Goal: Information Seeking & Learning: Understand process/instructions

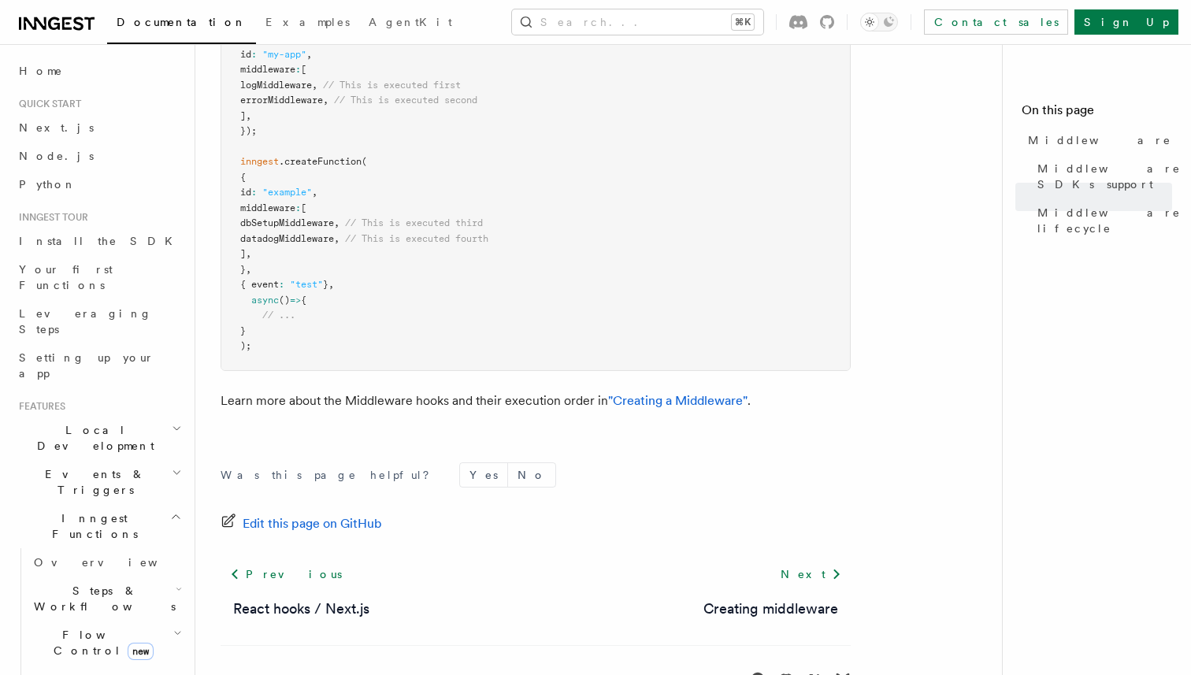
scroll to position [969, 0]
click at [823, 559] on link "Next" at bounding box center [811, 573] width 80 height 28
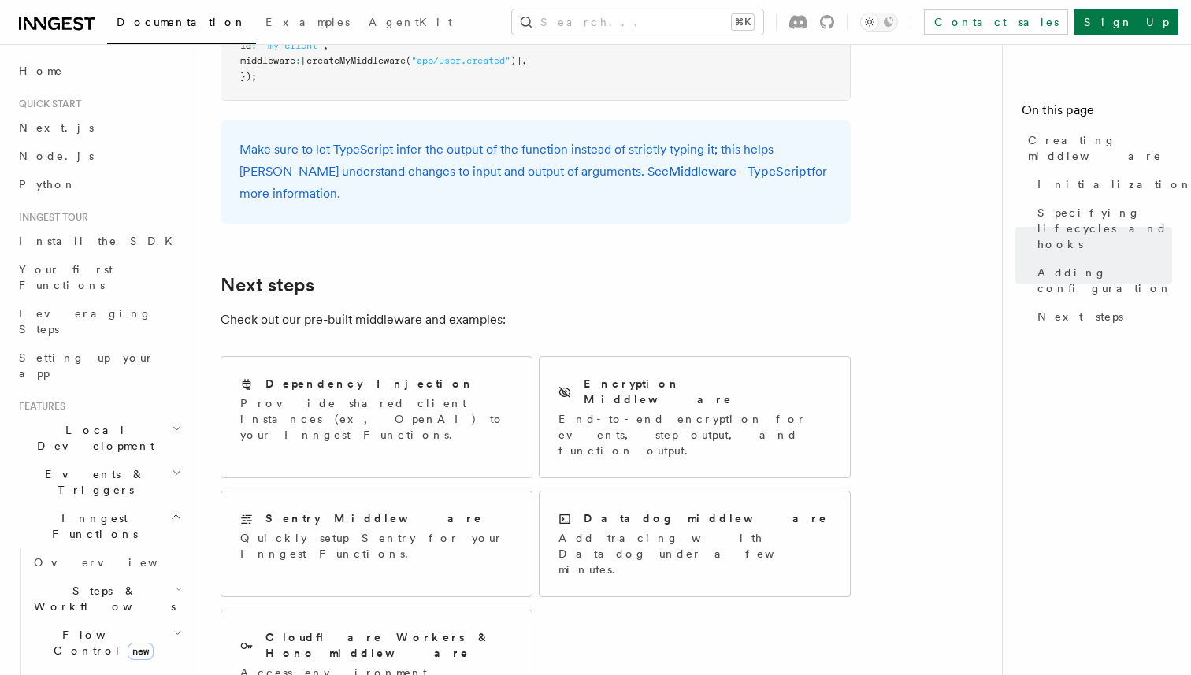
scroll to position [3103, 0]
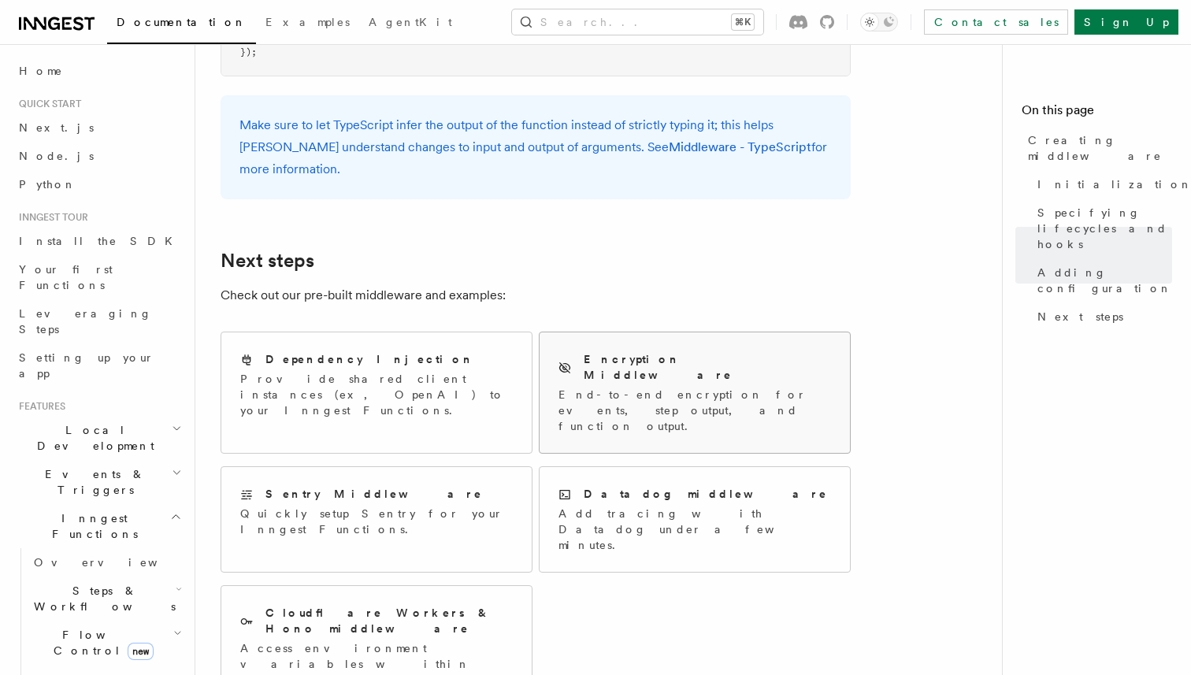
click at [723, 387] on p "End-to-end encryption for events, step output, and function output." at bounding box center [695, 410] width 273 height 47
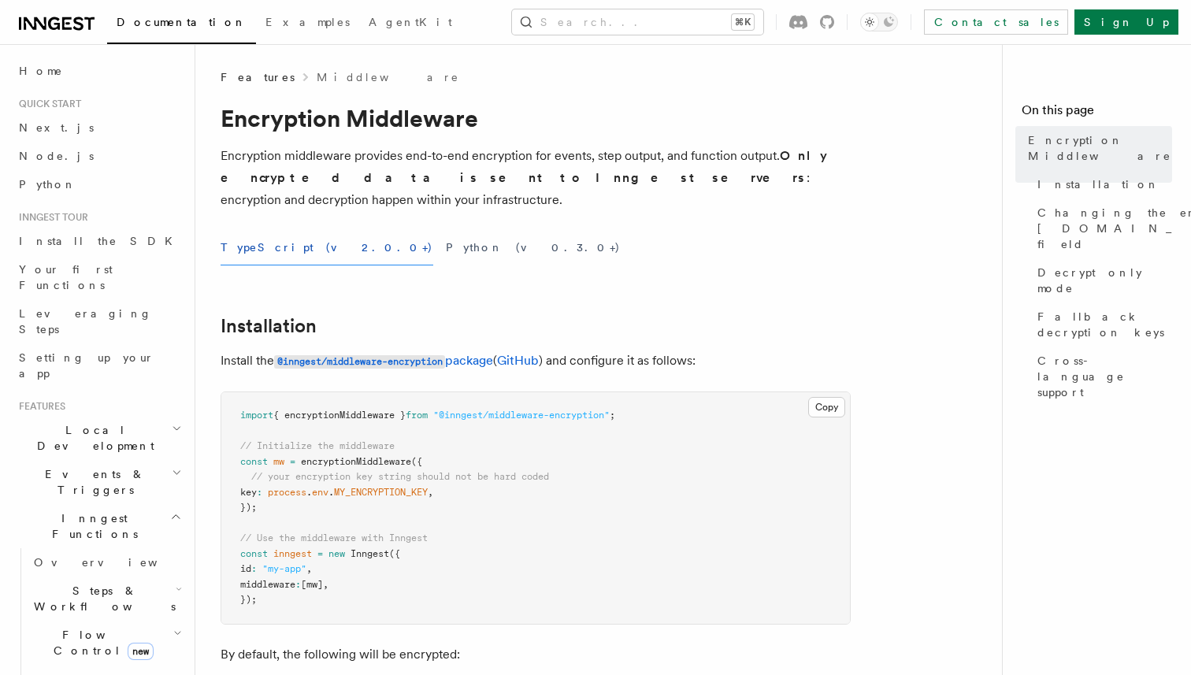
click at [261, 74] on span "Features" at bounding box center [258, 77] width 74 height 16
click at [255, 74] on span "Features" at bounding box center [258, 77] width 74 height 16
click at [317, 81] on link "Middleware" at bounding box center [388, 77] width 143 height 16
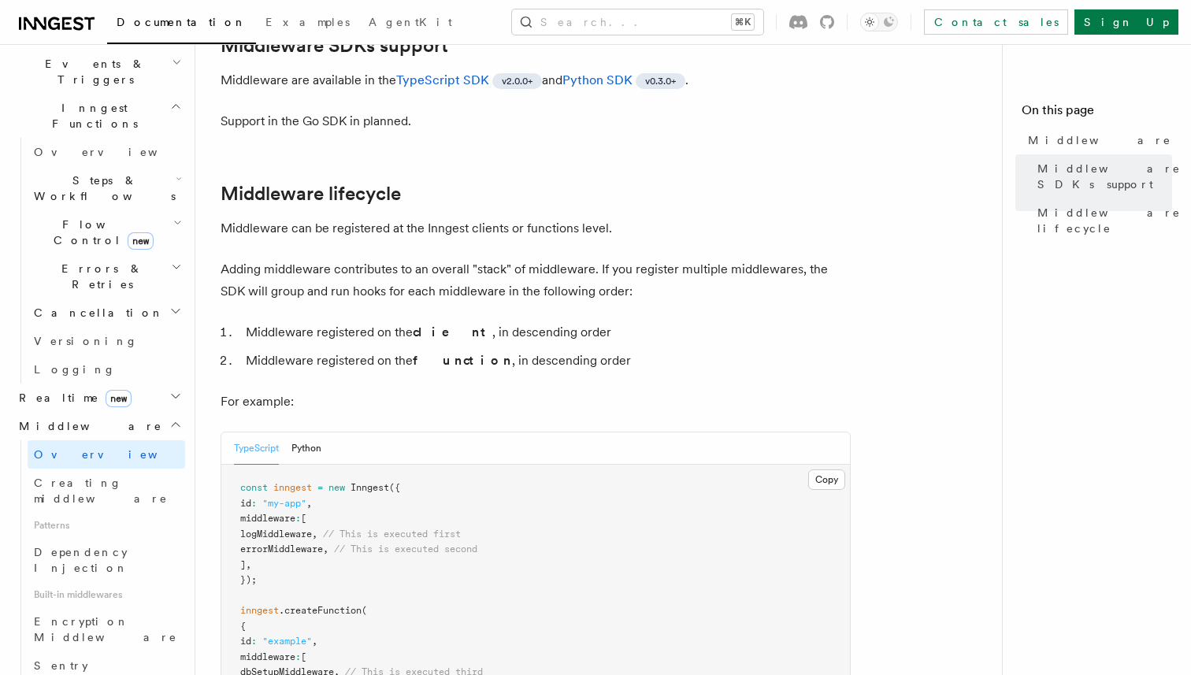
scroll to position [424, 0]
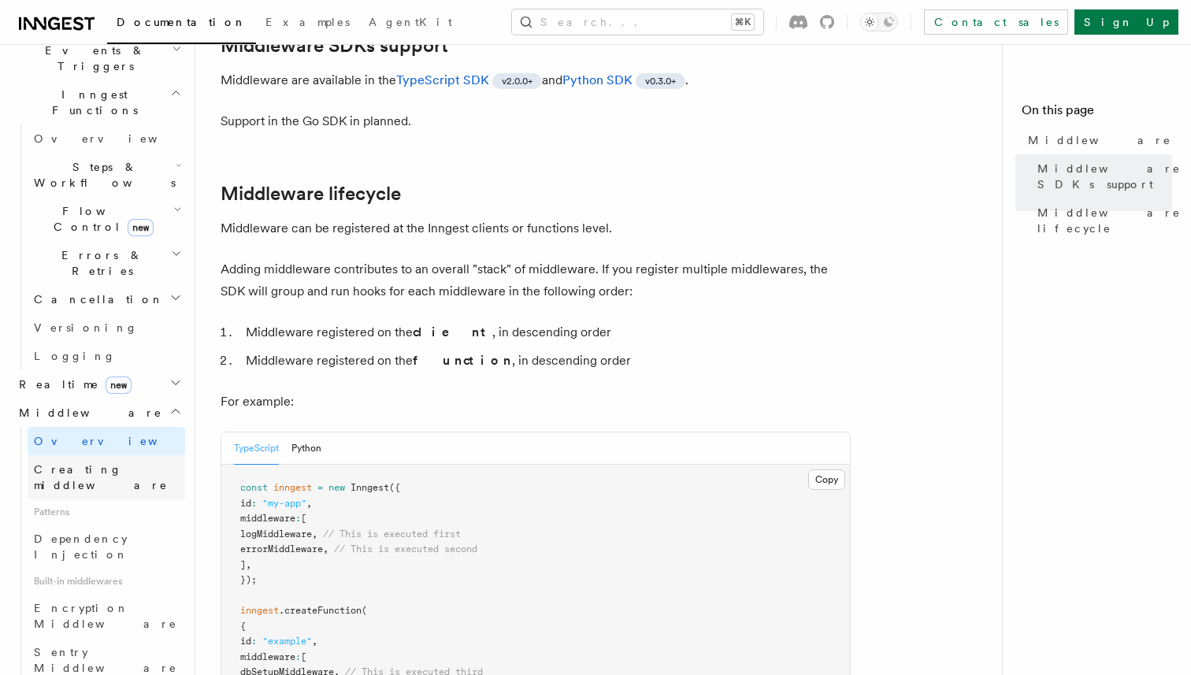
click at [133, 455] on link "Creating middleware" at bounding box center [107, 477] width 158 height 44
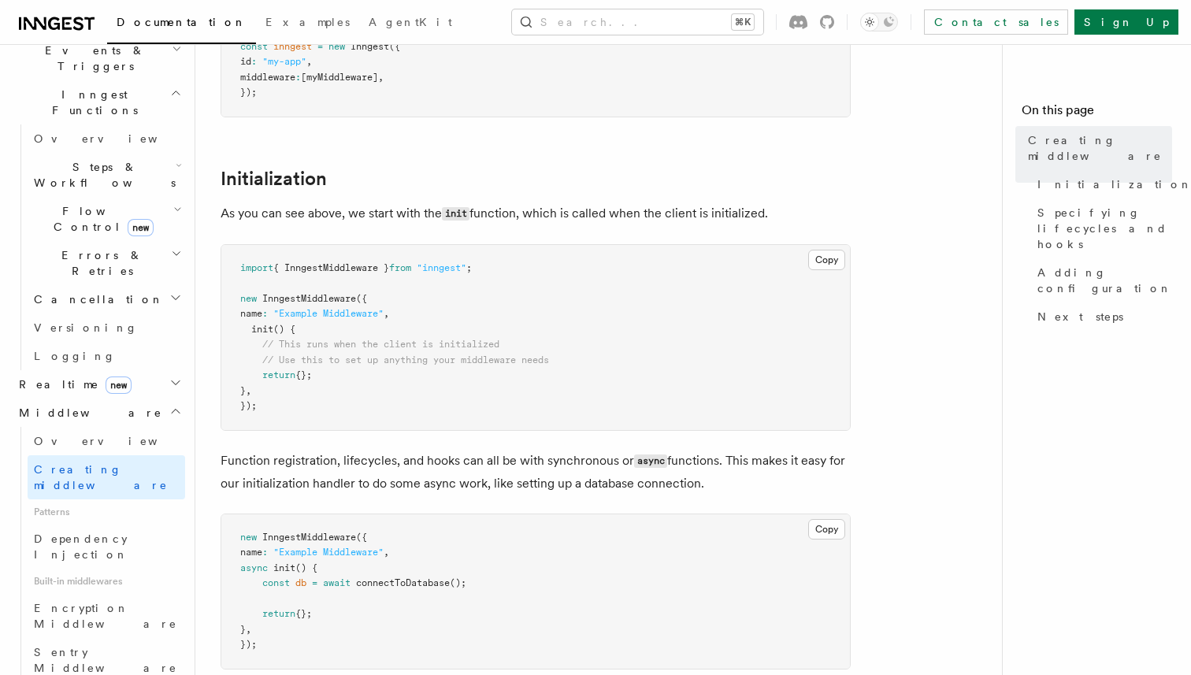
scroll to position [492, 0]
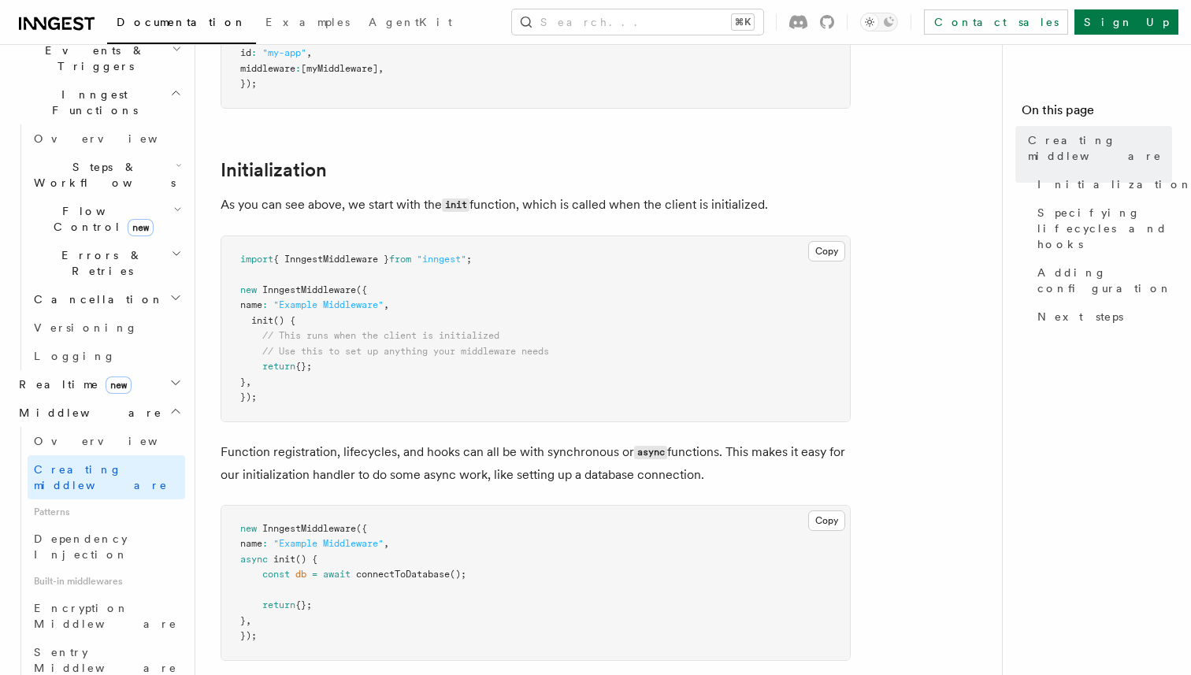
click at [772, 173] on h2 "Initialization" at bounding box center [536, 170] width 630 height 22
